Goal: Contribute content

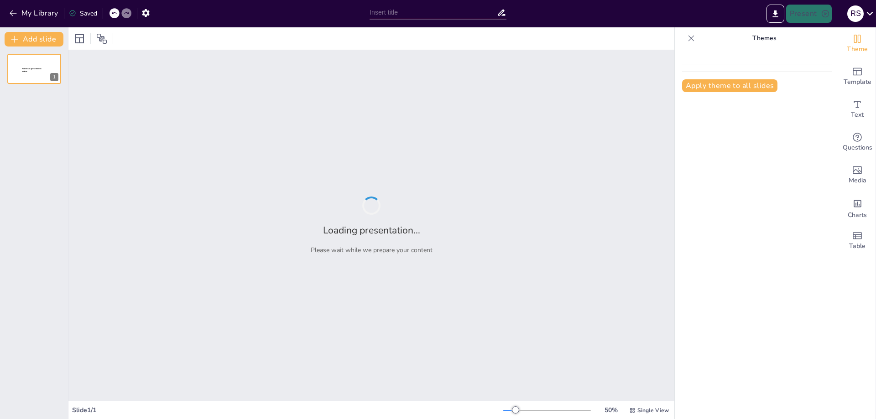
type input "Estabilidad de Tensión en Sistemas Eléctricos: Enfoque Teórico y Práctico con E…"
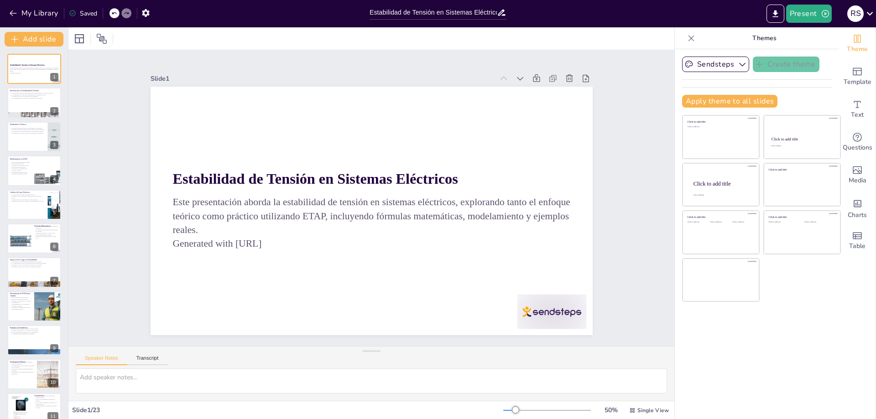
checkbox input "true"
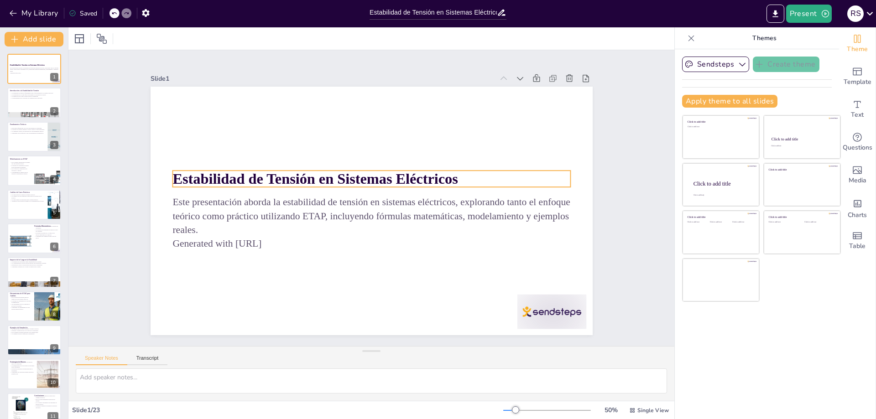
checkbox input "true"
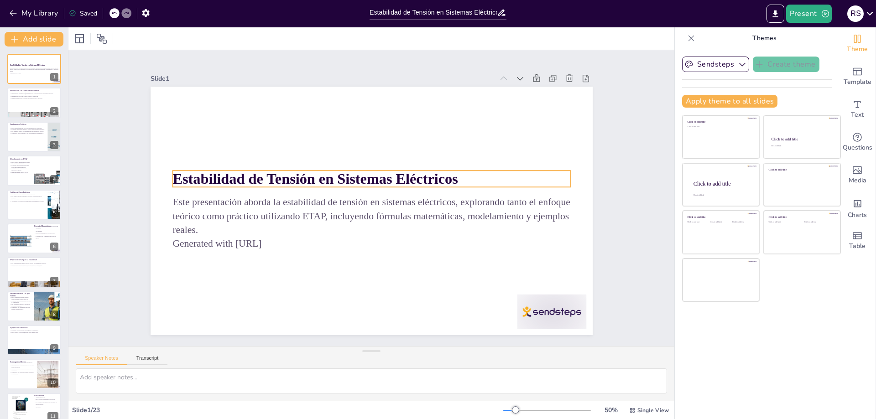
checkbox input "true"
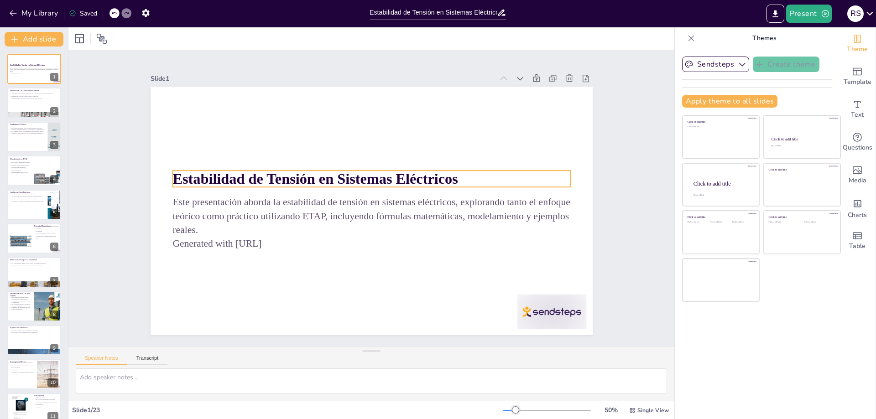
checkbox input "true"
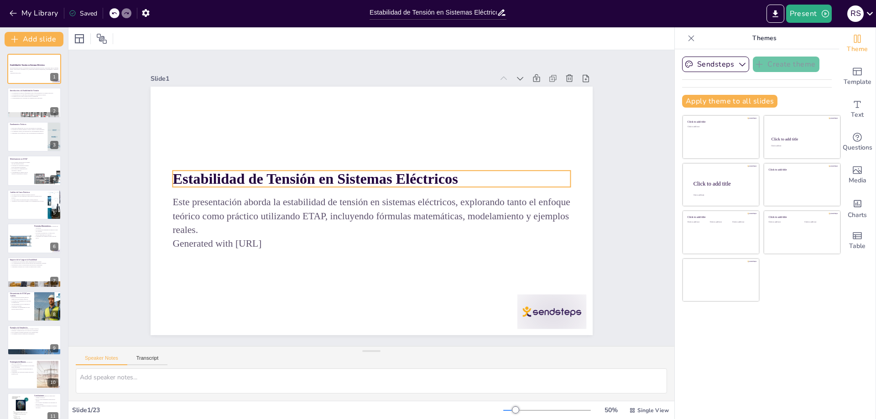
checkbox input "true"
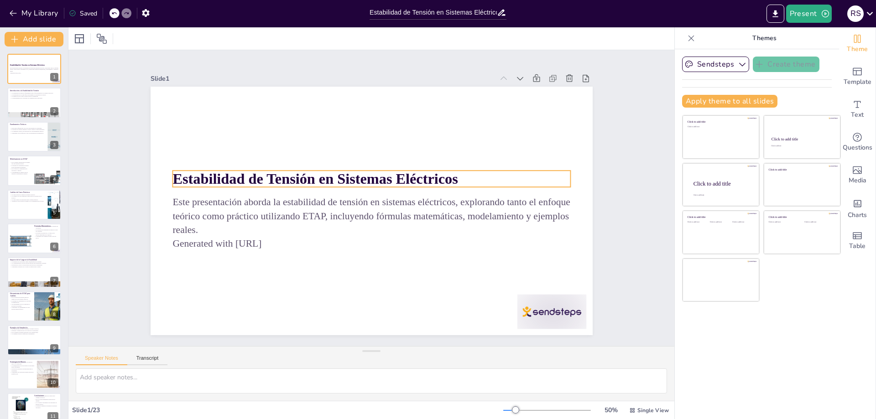
checkbox input "true"
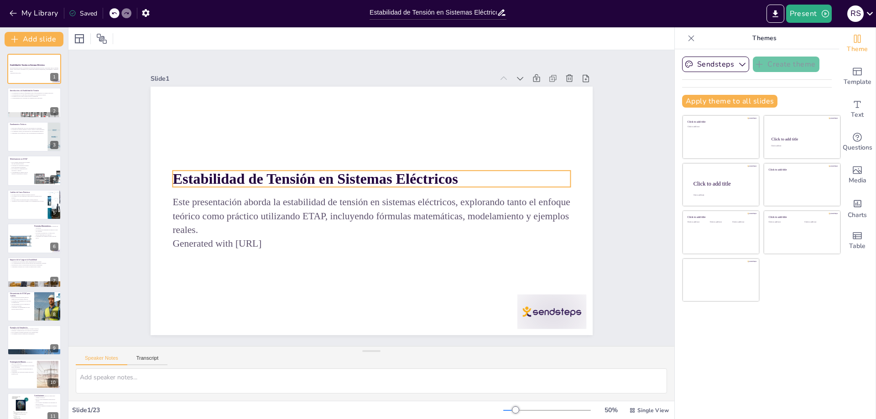
checkbox input "true"
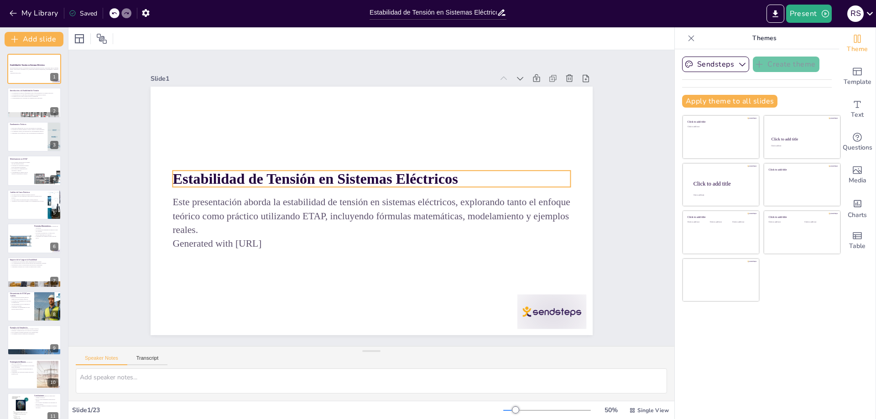
checkbox input "true"
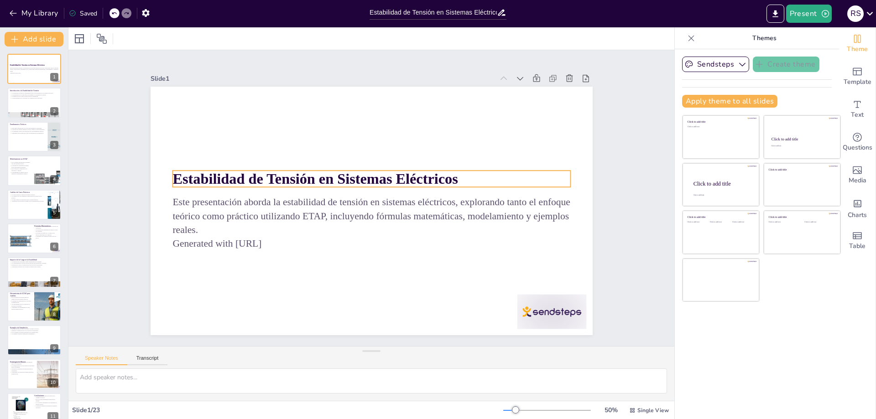
checkbox input "true"
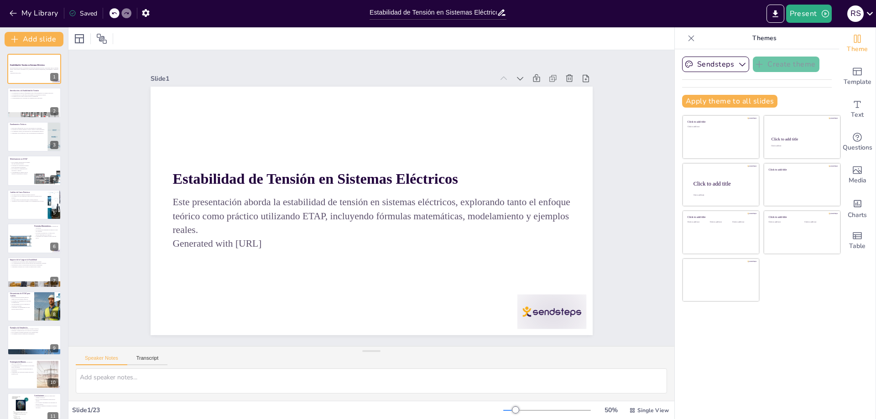
checkbox input "true"
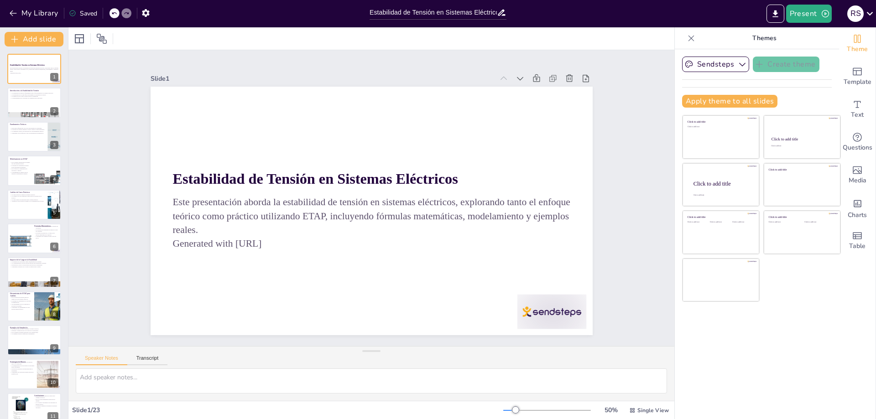
checkbox input "true"
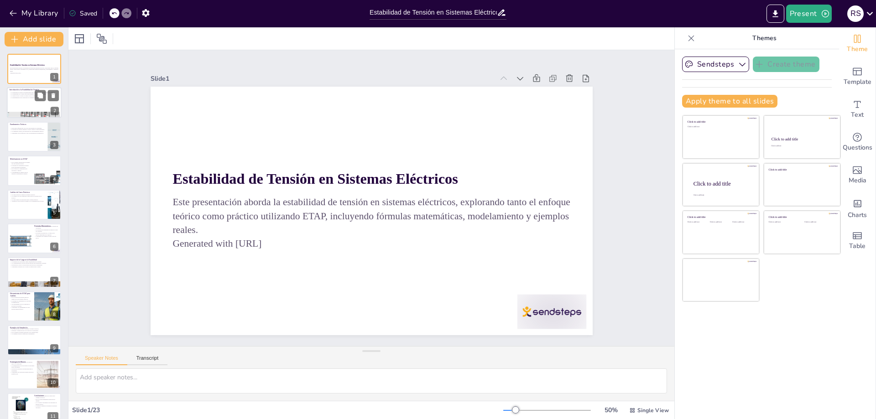
checkbox input "true"
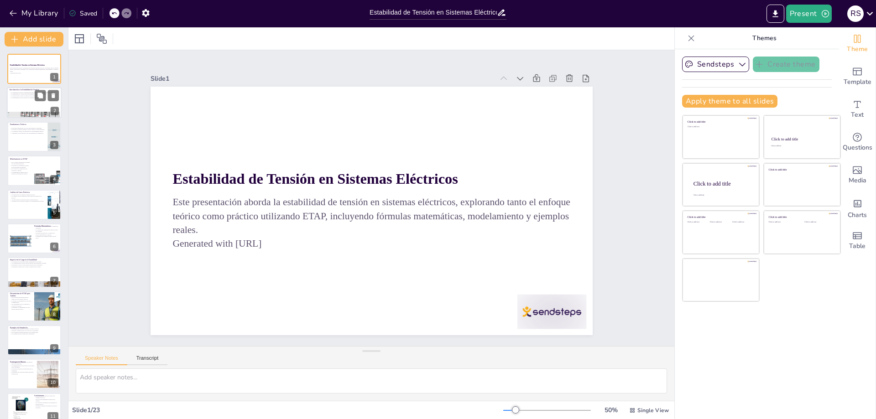
click at [38, 89] on p "Introducción a la Estabilidad de Tensión" at bounding box center [34, 90] width 49 height 3
type textarea "La estabilidad de tensión asegura que los sistemas eléctricos operen de manera …"
checkbox input "true"
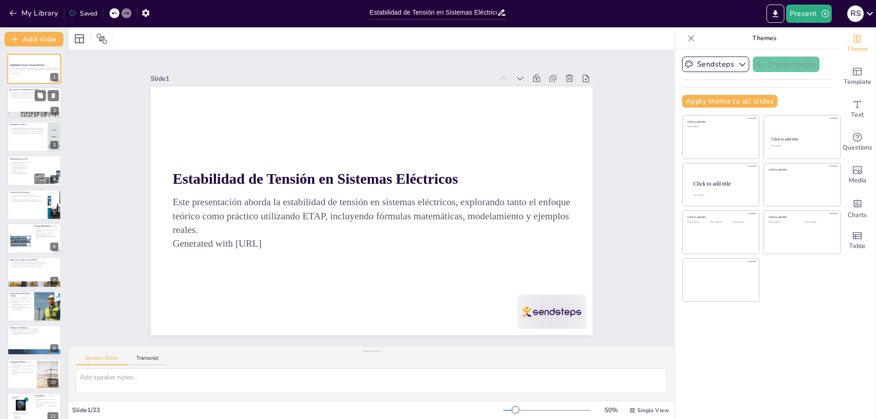
checkbox input "true"
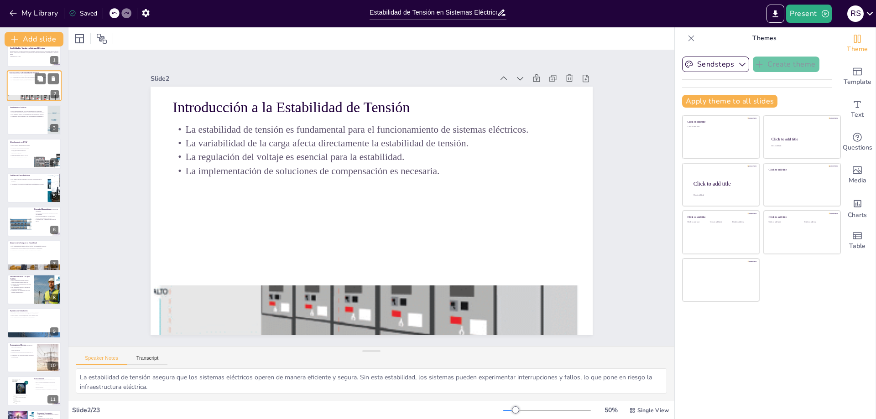
checkbox input "true"
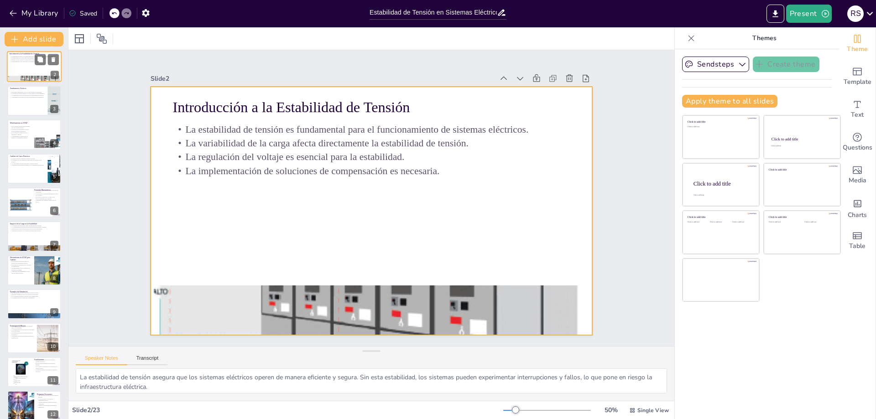
checkbox input "true"
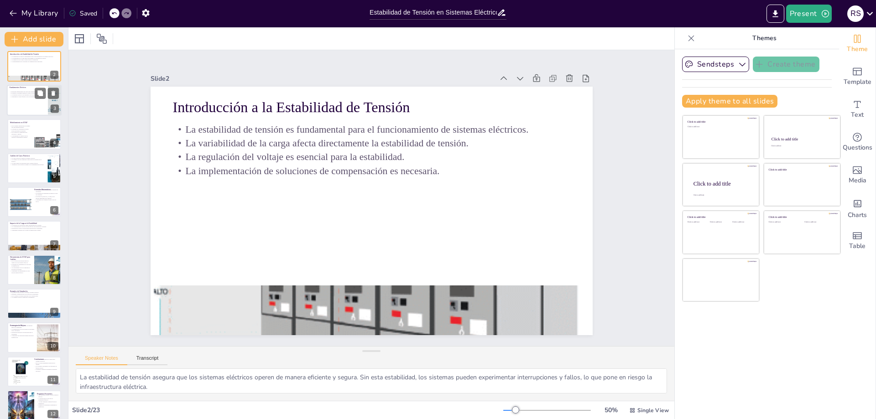
checkbox input "true"
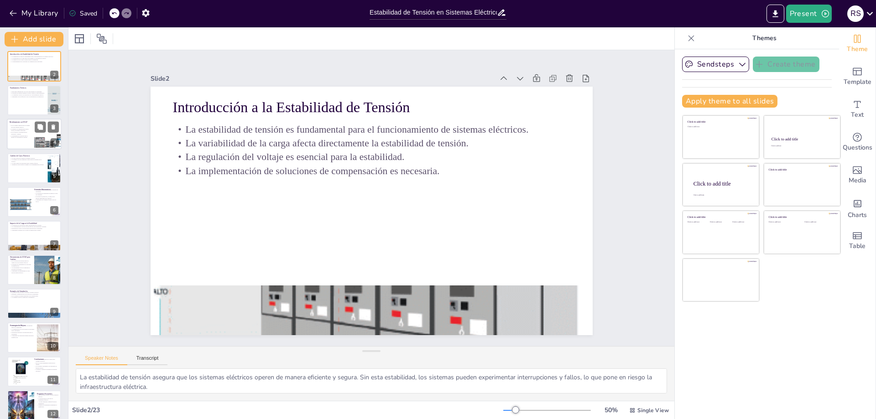
checkbox input "true"
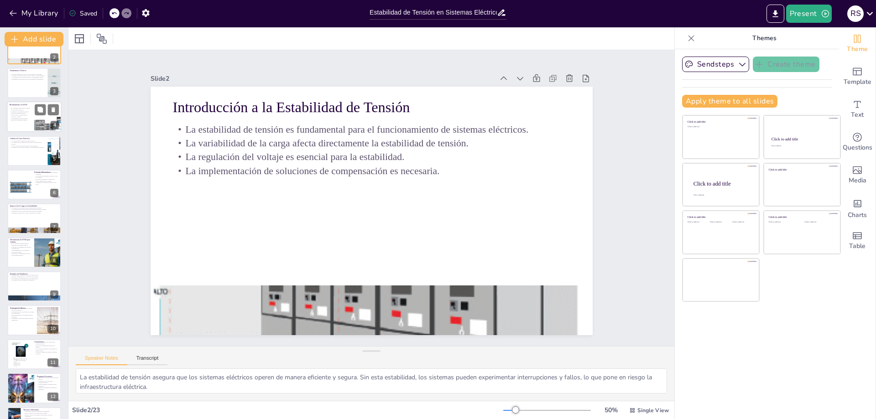
checkbox input "true"
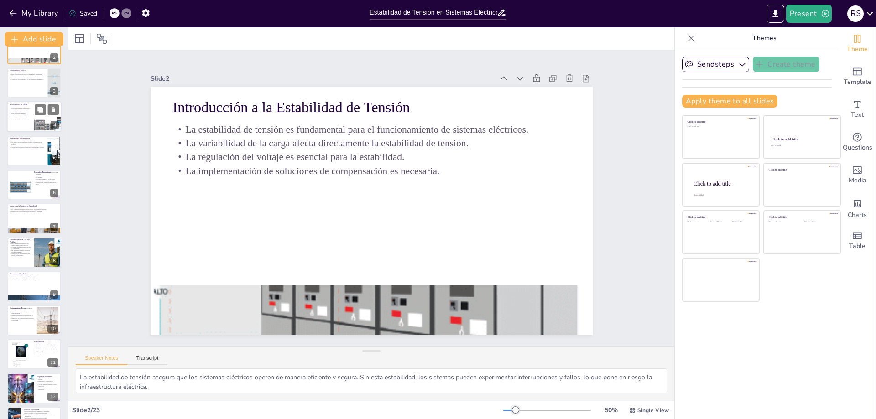
scroll to position [55, 0]
click at [38, 124] on div at bounding box center [48, 115] width 47 height 31
type textarea "La capacidad de realizar simulaciones en tiempo real es fundamental para evalua…"
checkbox input "true"
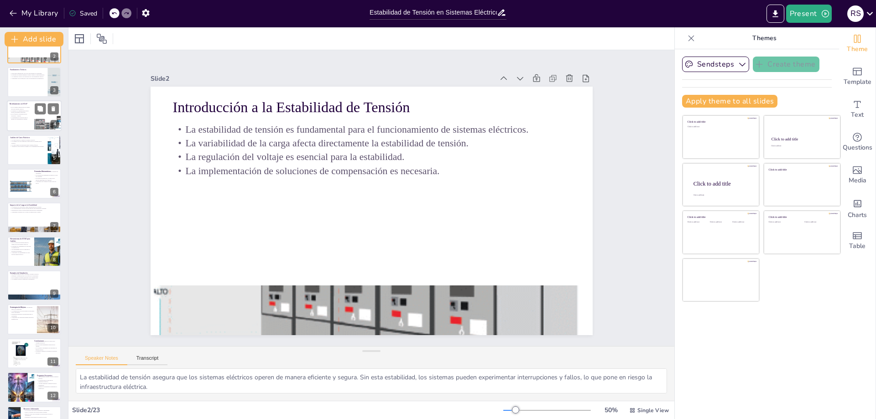
checkbox input "true"
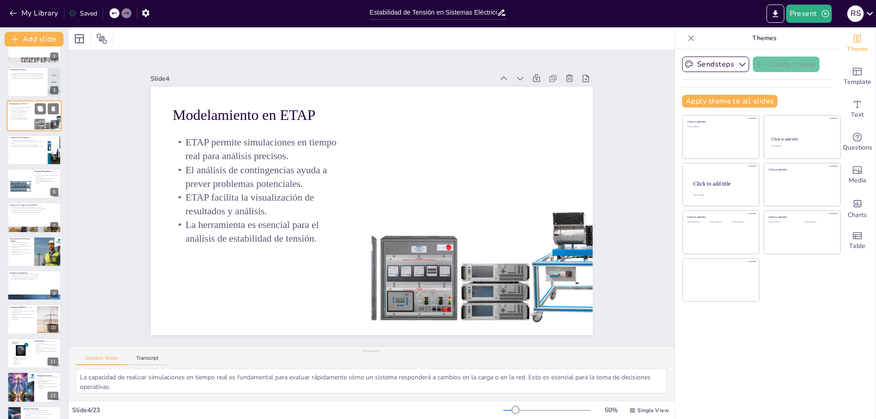
checkbox input "true"
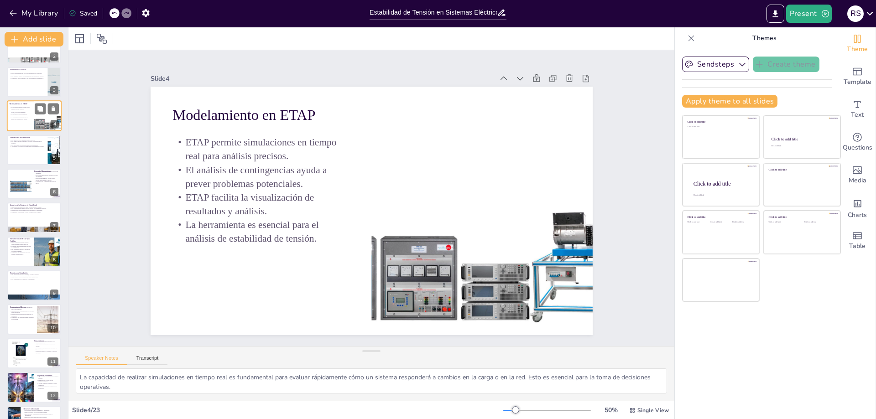
scroll to position [0, 0]
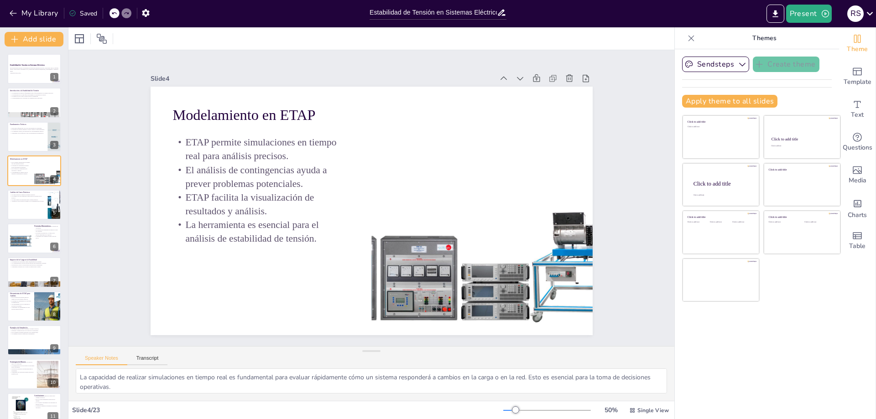
checkbox input "true"
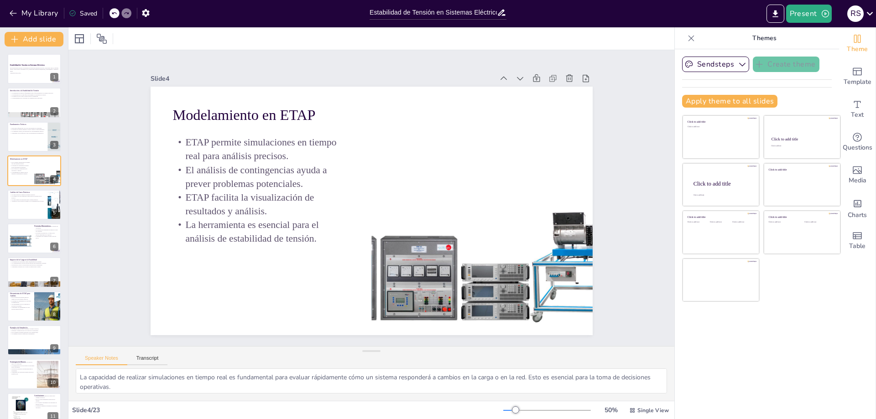
checkbox input "true"
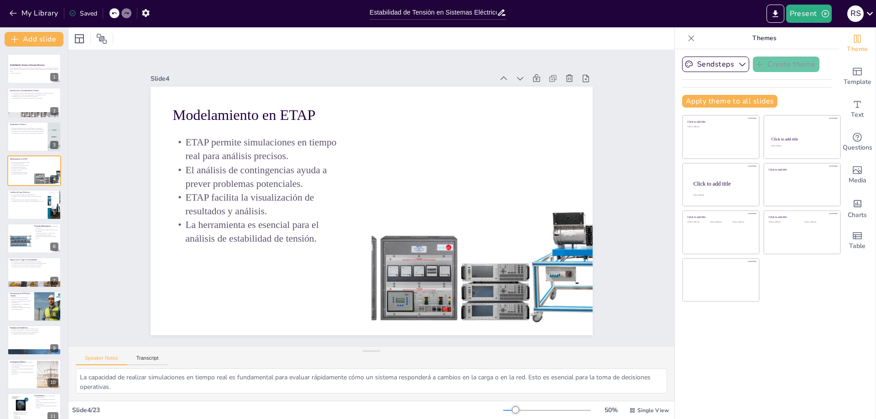
checkbox input "true"
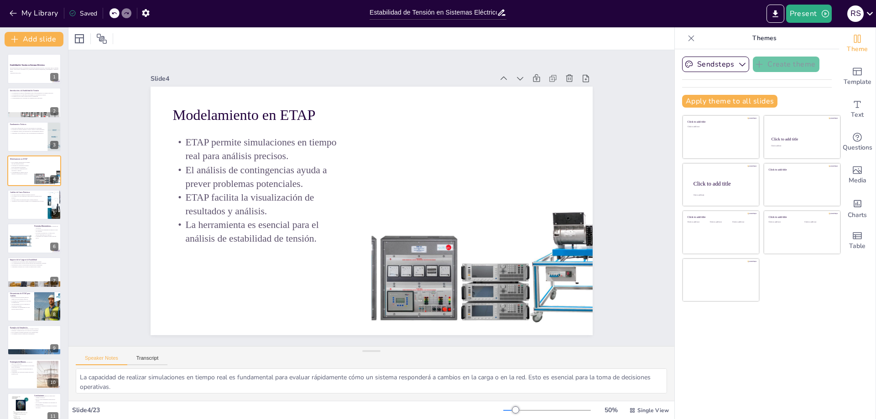
checkbox input "true"
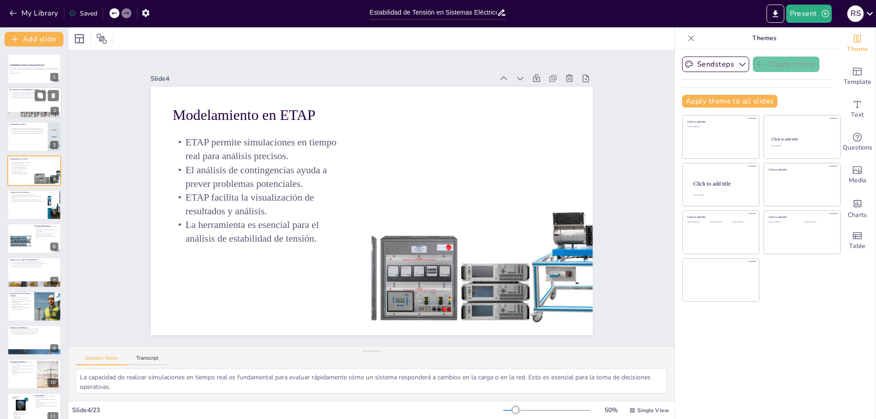
checkbox input "true"
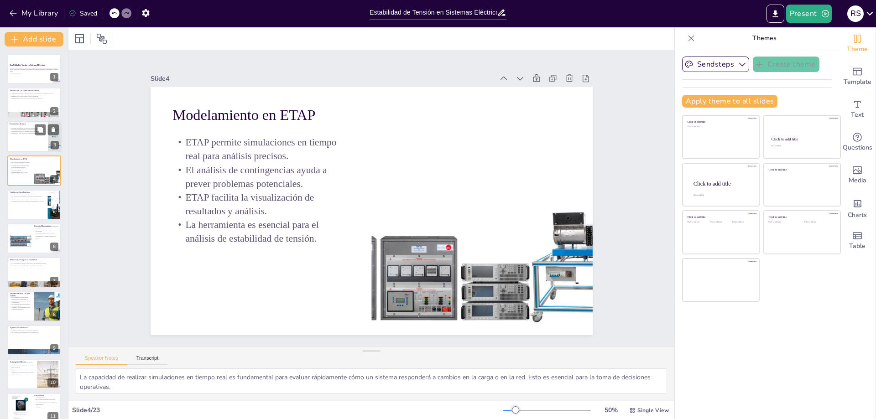
checkbox input "true"
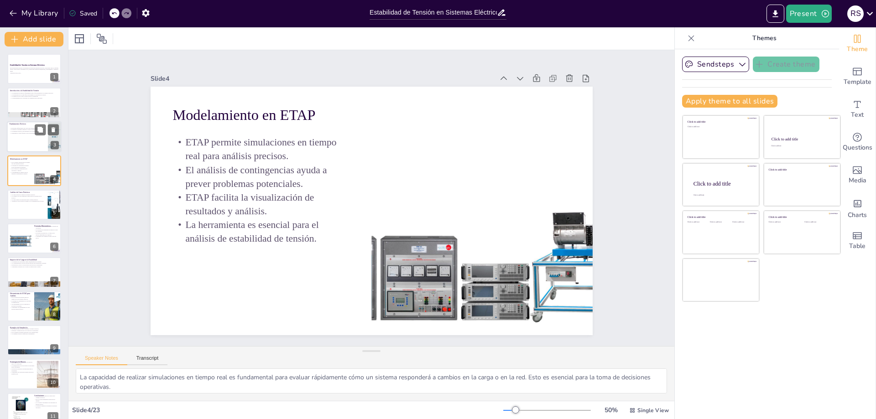
checkbox input "true"
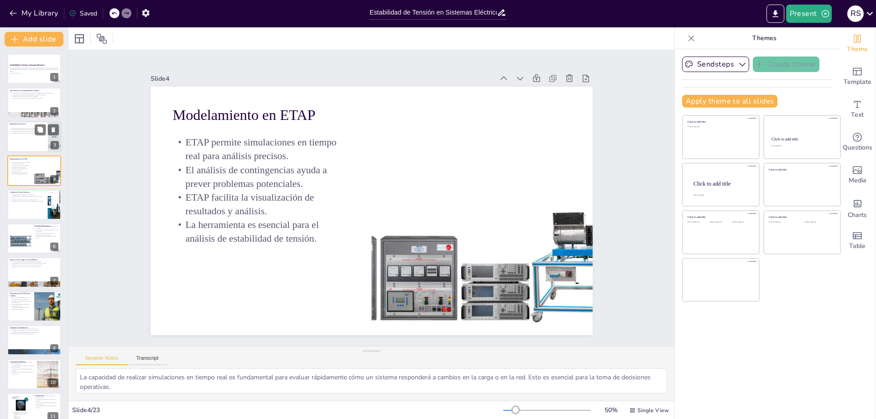
checkbox input "true"
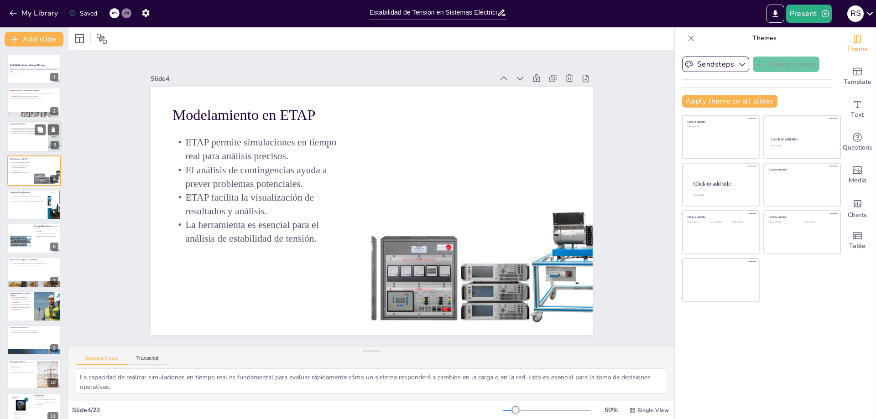
checkbox input "true"
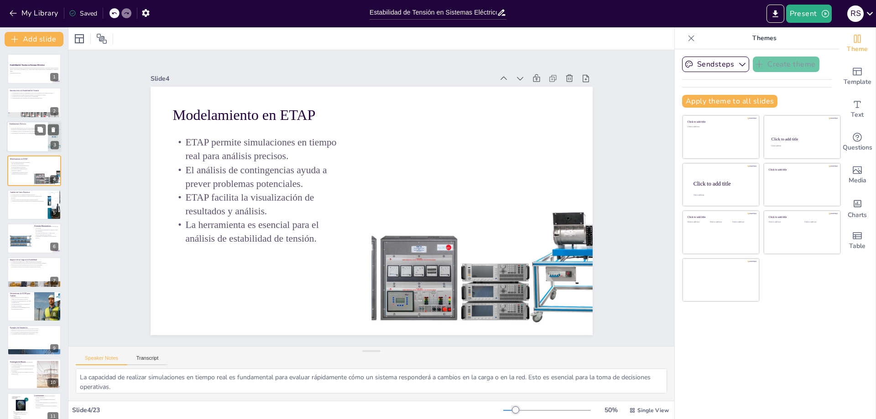
checkbox input "true"
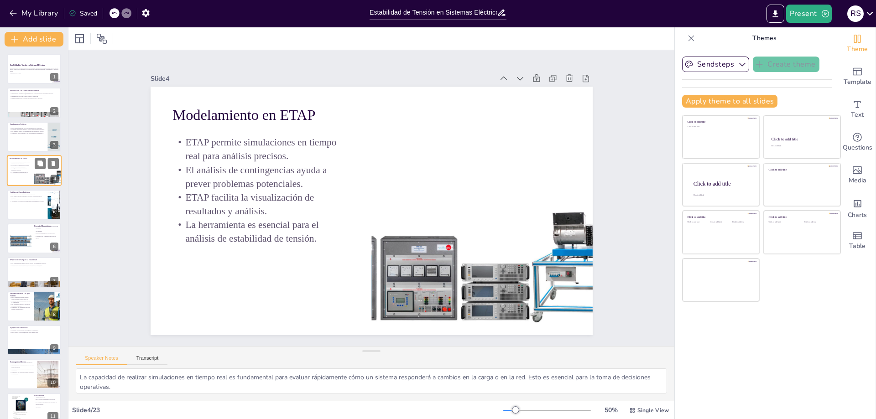
checkbox input "true"
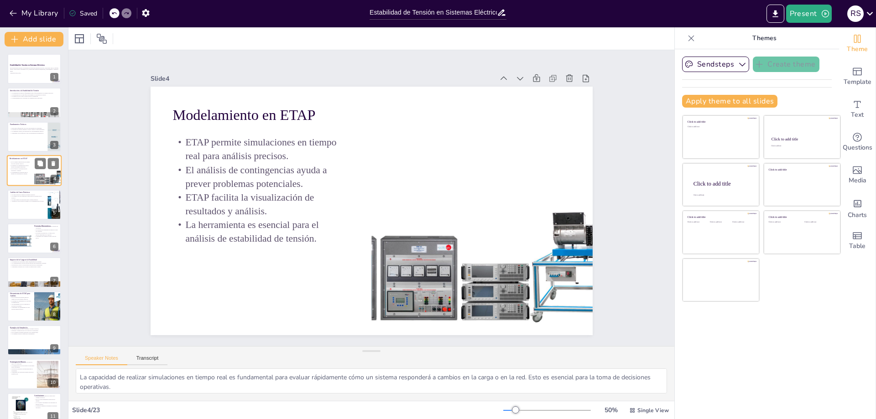
checkbox input "true"
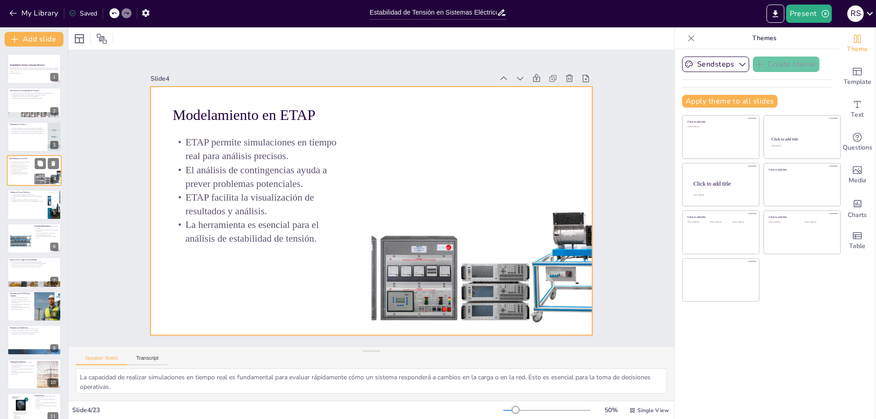
checkbox input "true"
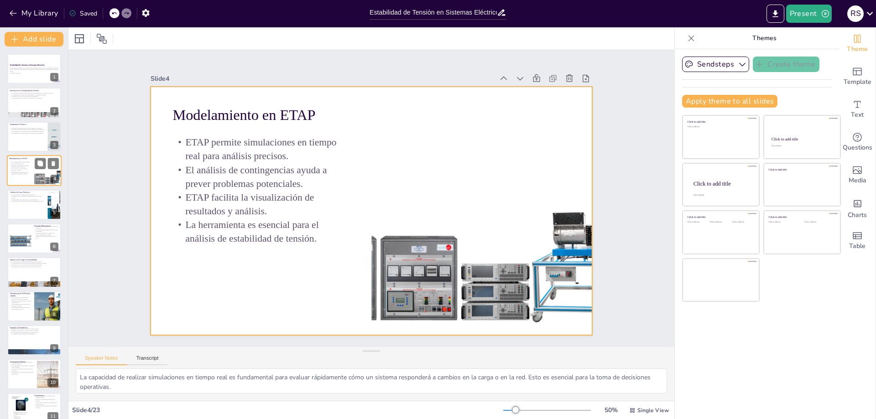
checkbox input "true"
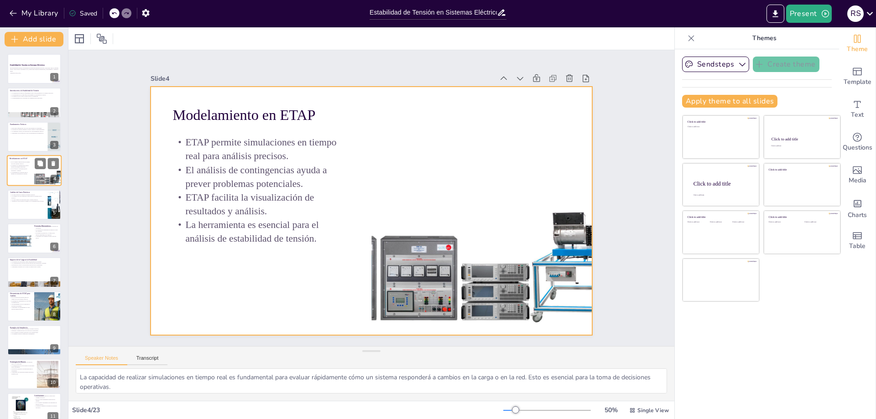
checkbox input "true"
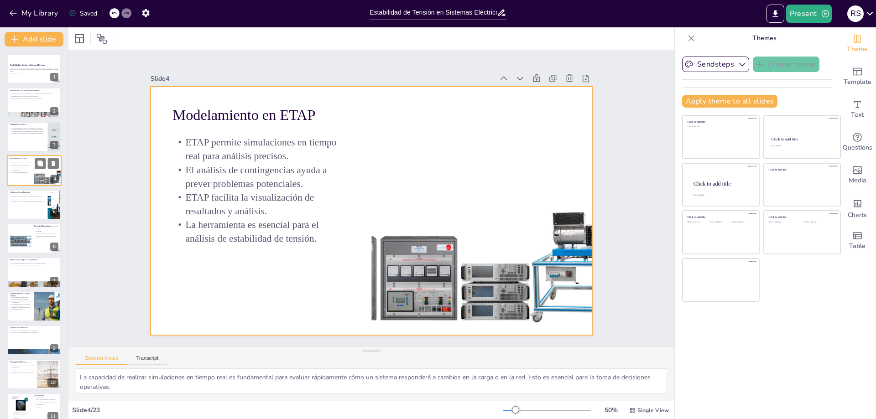
checkbox input "true"
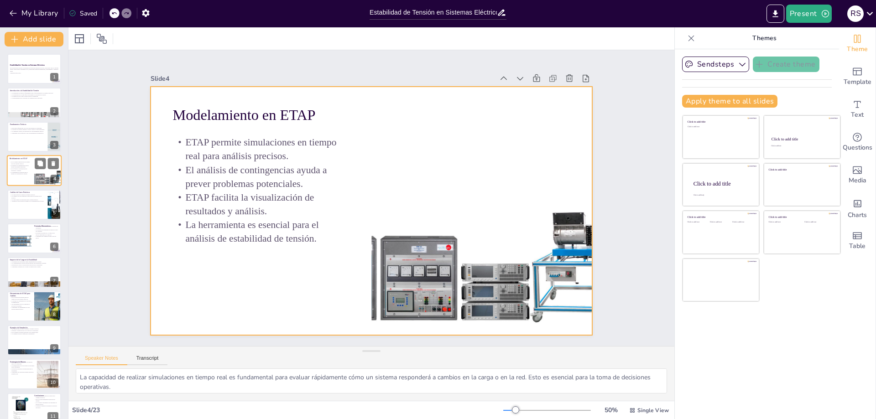
click at [16, 162] on p "ETAP permite simulaciones en tiempo real para análisis precisos." at bounding box center [21, 163] width 22 height 3
checkbox input "true"
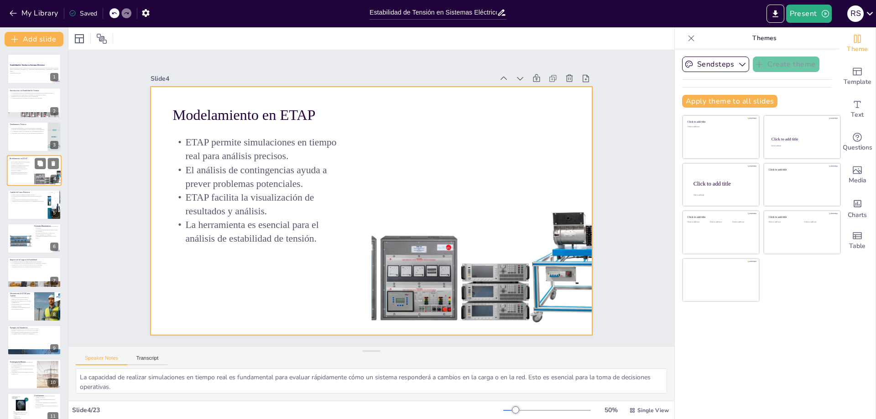
checkbox input "true"
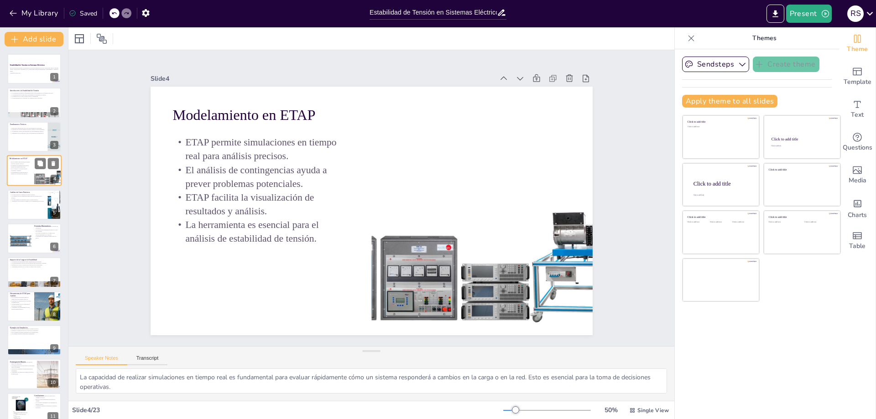
checkbox input "true"
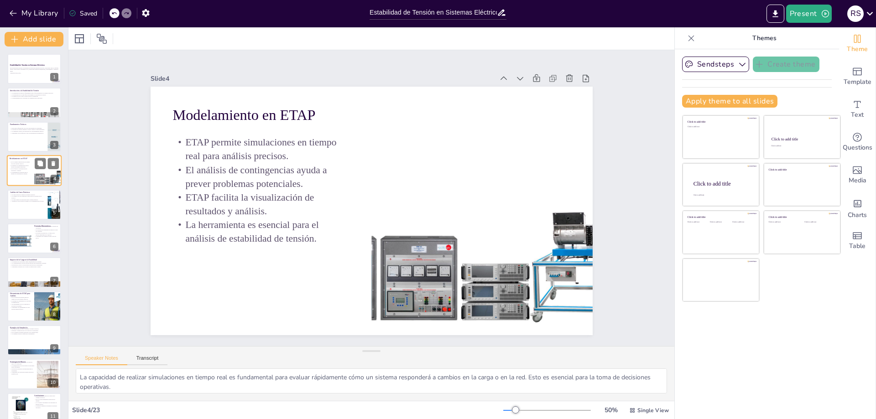
checkbox input "true"
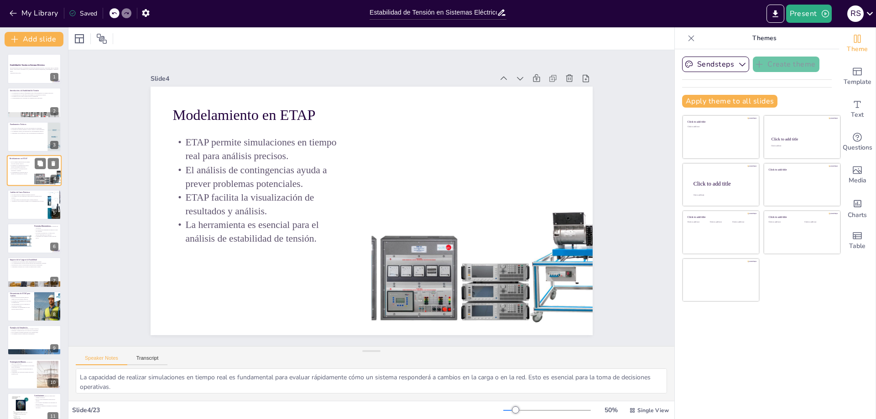
checkbox input "true"
click at [12, 204] on div at bounding box center [34, 204] width 55 height 31
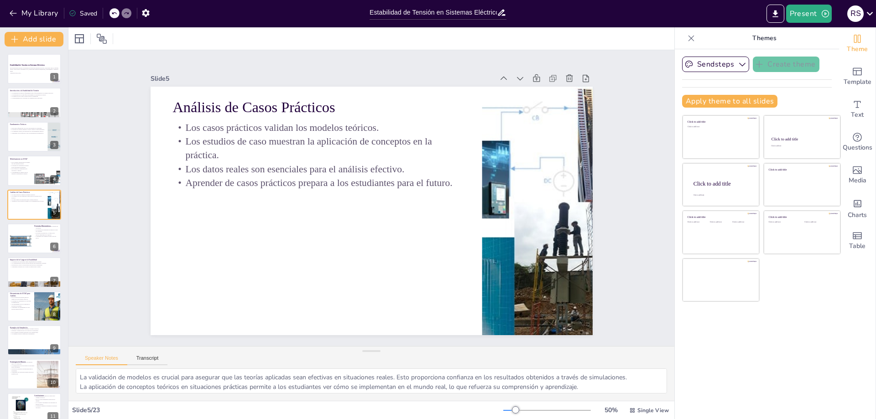
click at [31, 272] on div at bounding box center [34, 272] width 55 height 31
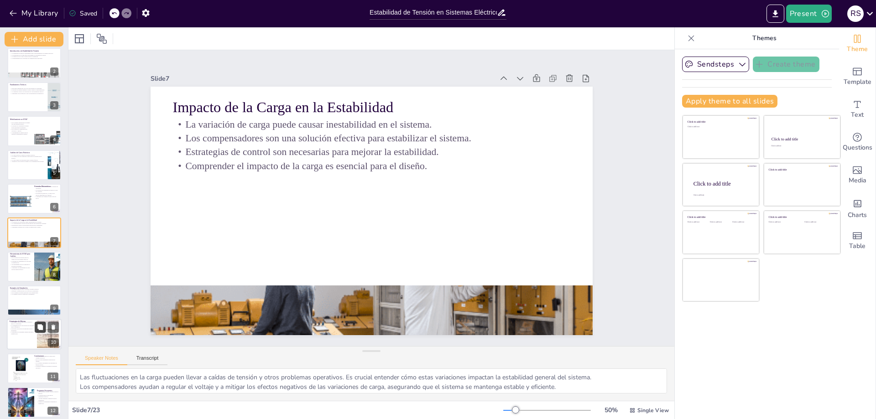
click at [39, 333] on button at bounding box center [40, 327] width 11 height 11
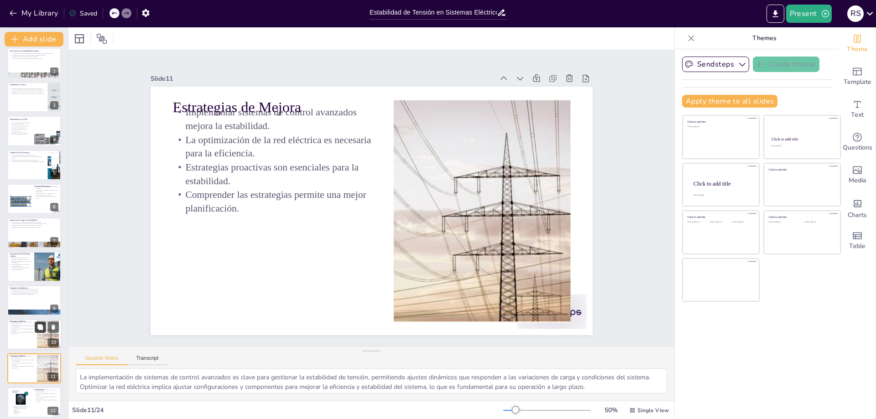
scroll to position [175, 0]
